Goal: Information Seeking & Learning: Learn about a topic

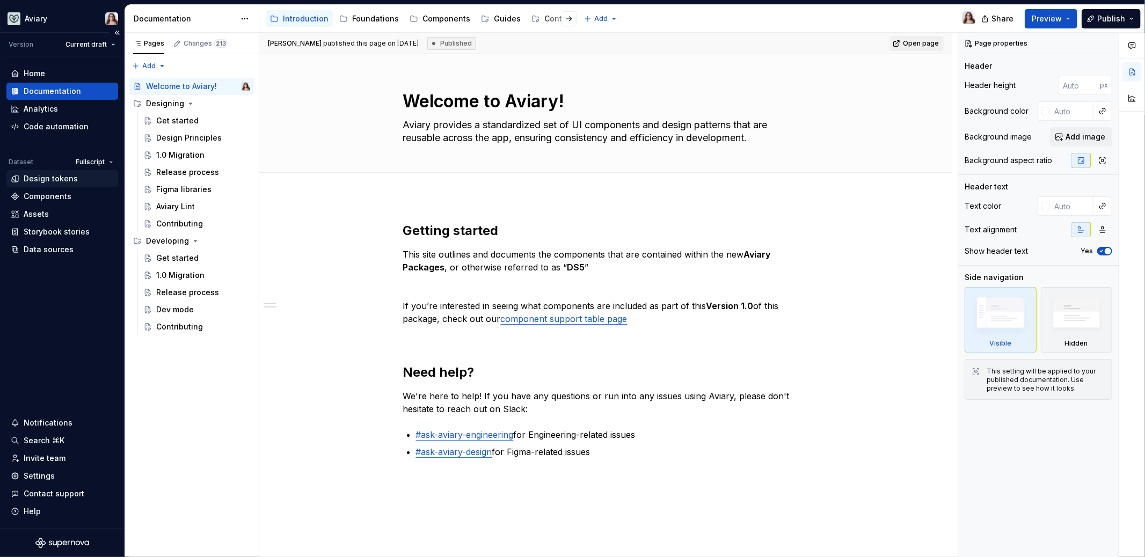
click at [56, 170] on div "Design tokens" at bounding box center [62, 178] width 112 height 17
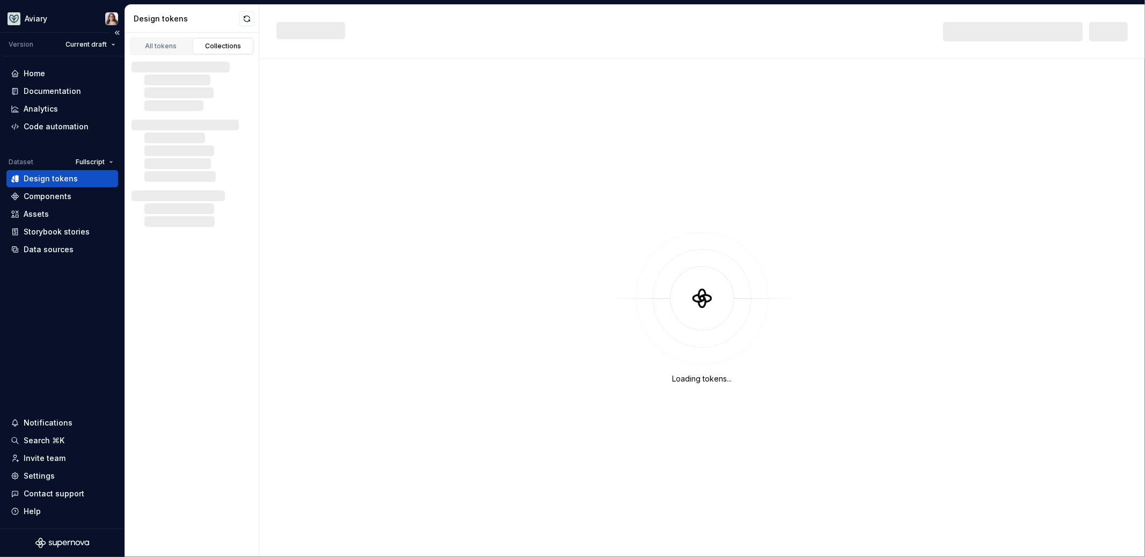
click at [56, 175] on div "Design tokens" at bounding box center [51, 178] width 54 height 11
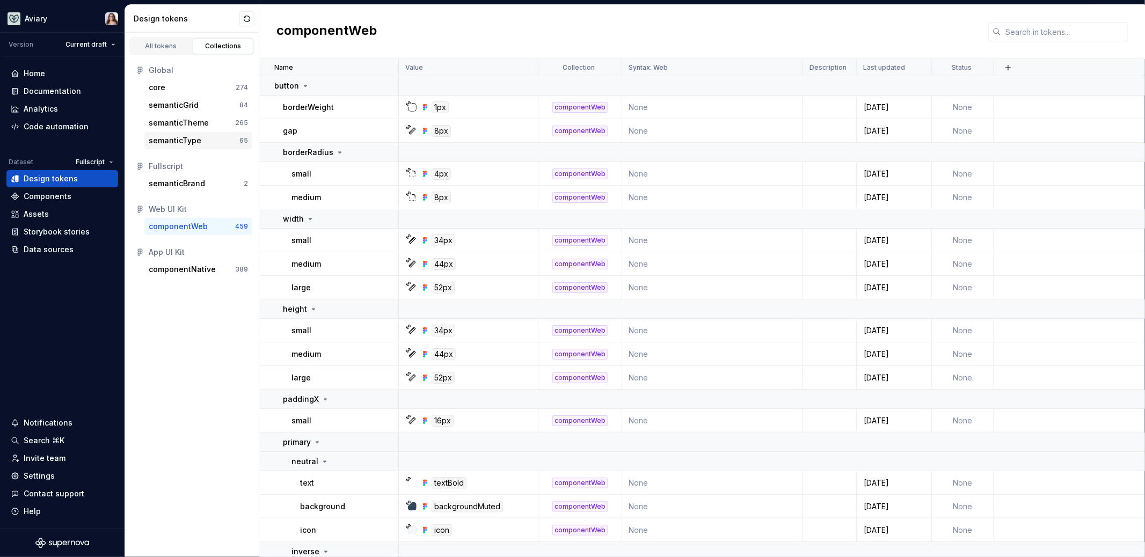
click at [191, 135] on div "semanticType" at bounding box center [175, 140] width 53 height 11
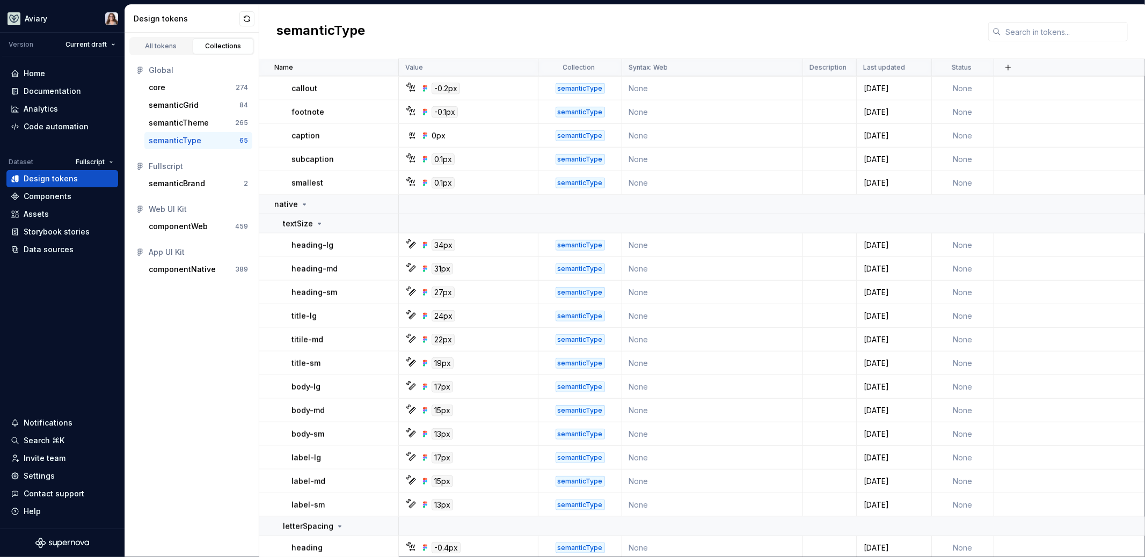
scroll to position [936, 0]
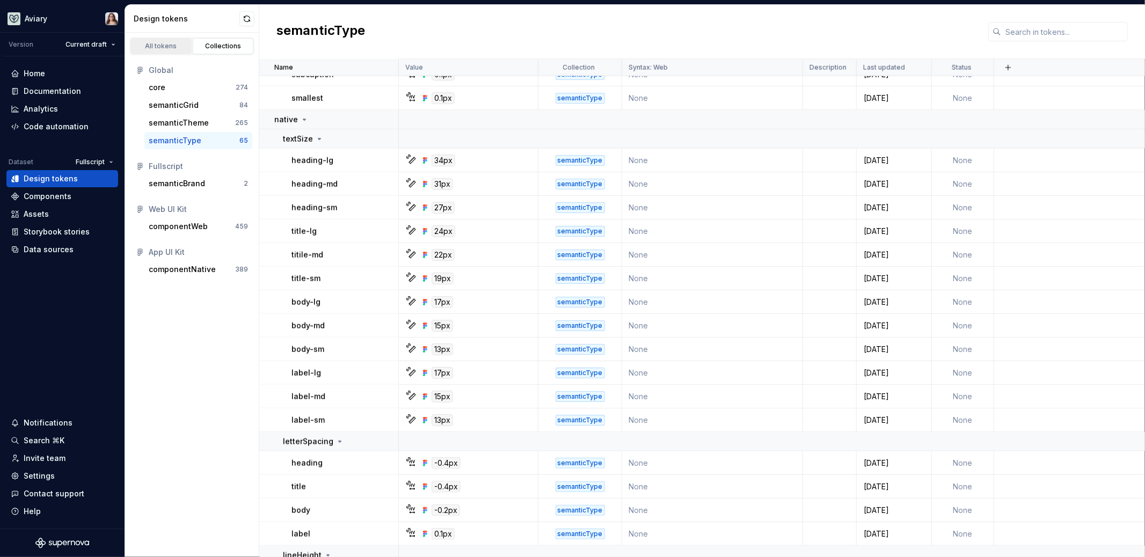
click at [160, 47] on div "All tokens" at bounding box center [161, 46] width 54 height 9
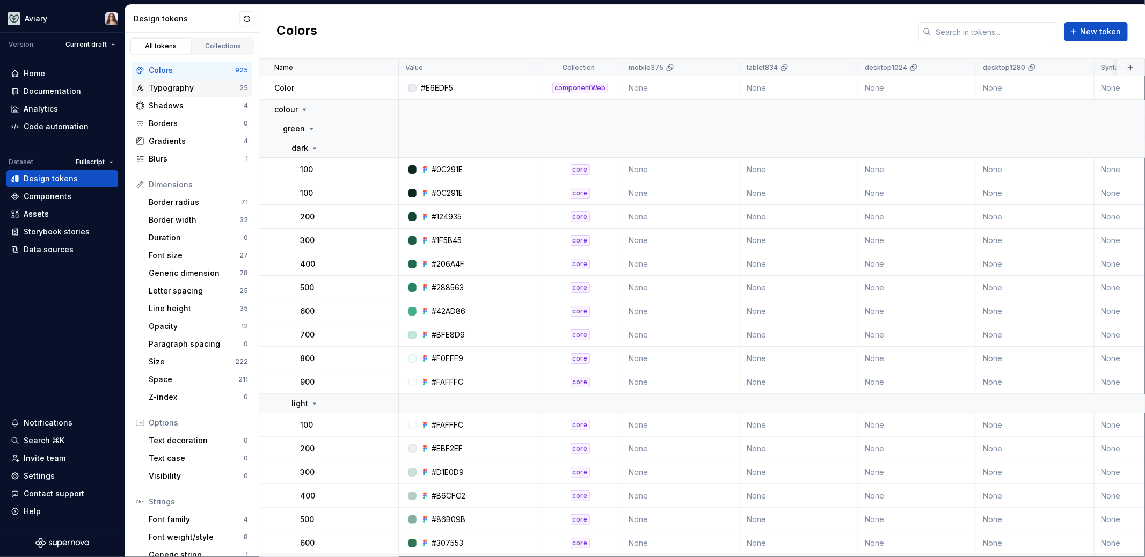
click at [185, 85] on div "Typography" at bounding box center [194, 88] width 91 height 11
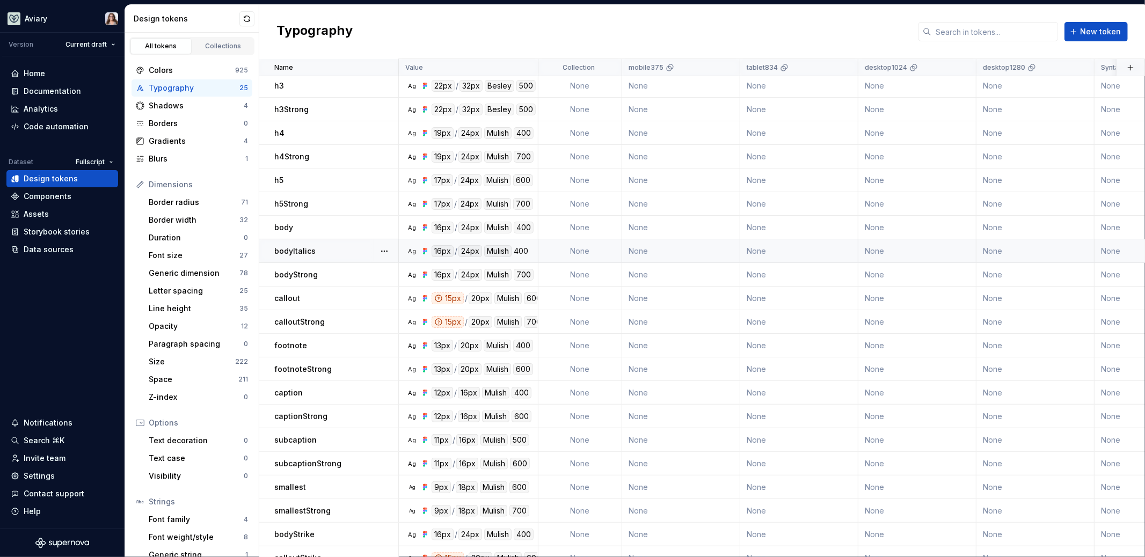
scroll to position [115, 0]
